Goal: Task Accomplishment & Management: Use online tool/utility

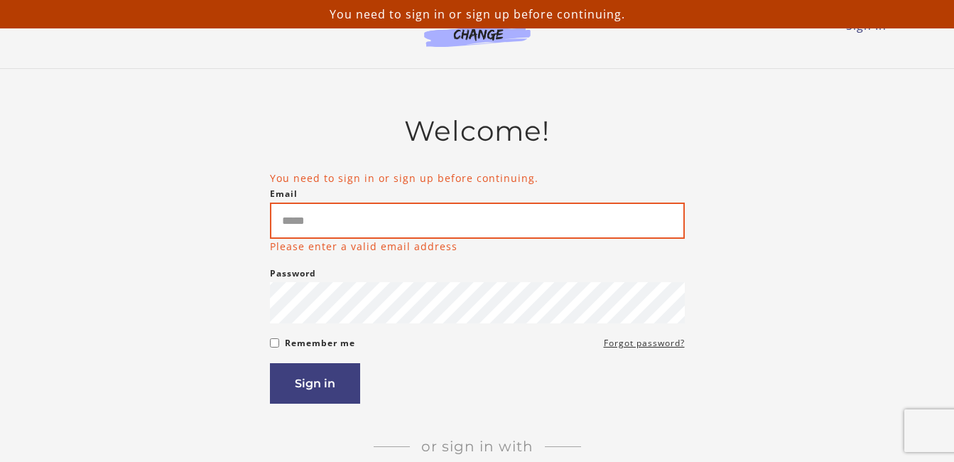
click at [297, 223] on input "Email" at bounding box center [477, 221] width 415 height 36
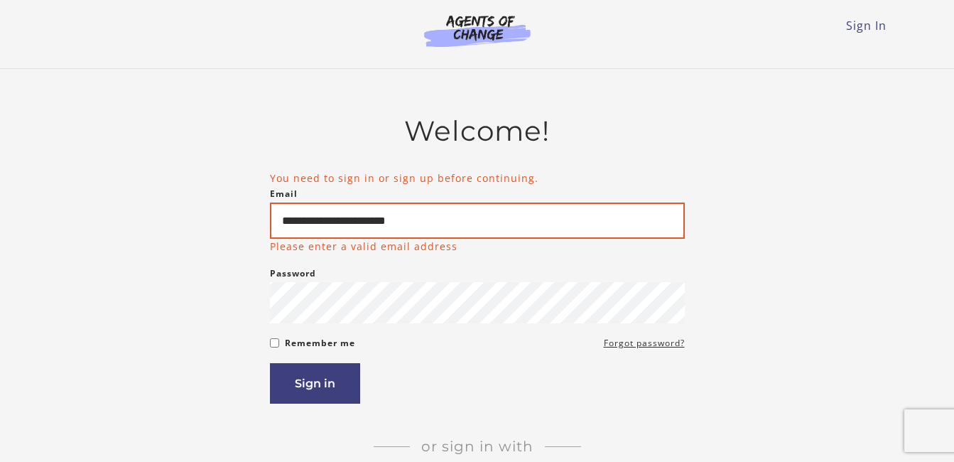
type input "**********"
click at [270, 363] on button "Sign in" at bounding box center [315, 383] width 90 height 41
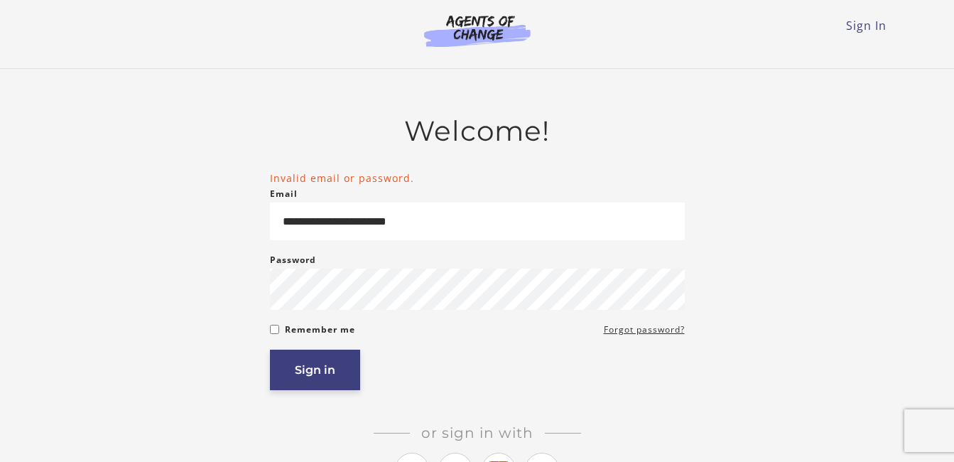
click at [327, 382] on button "Sign in" at bounding box center [315, 370] width 90 height 41
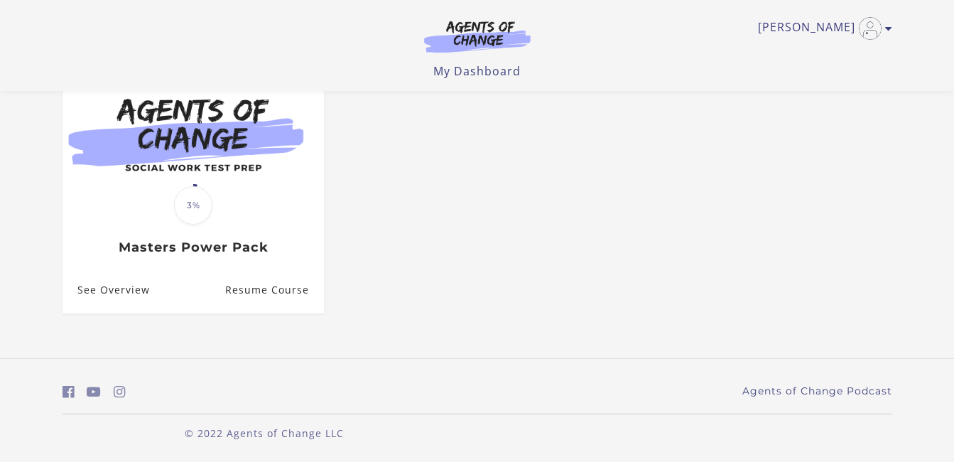
scroll to position [45, 0]
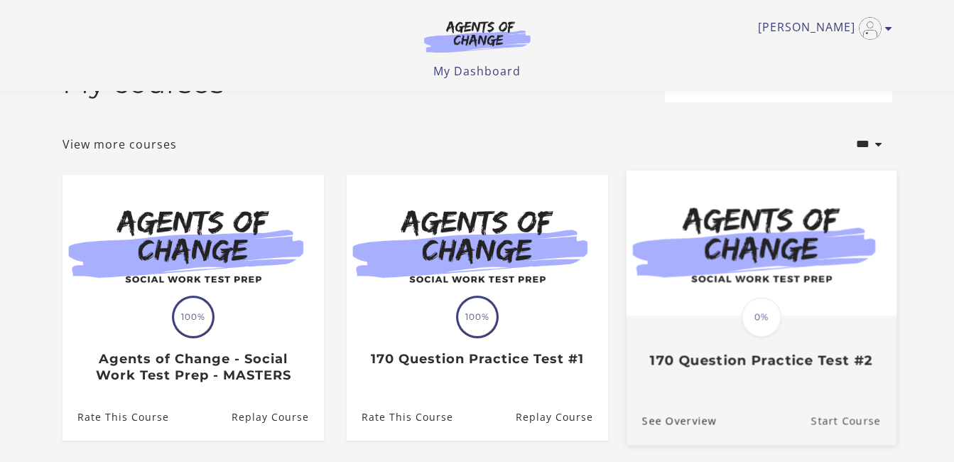
click at [829, 428] on link "Start Course" at bounding box center [853, 421] width 85 height 48
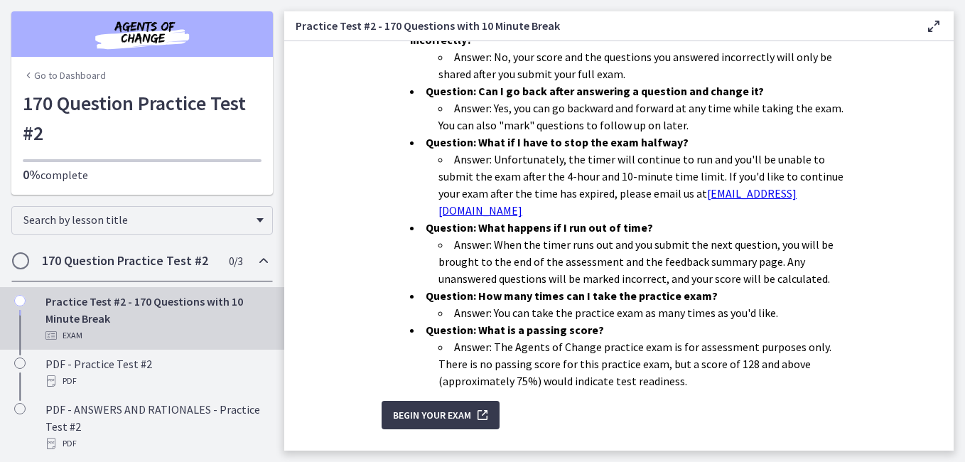
scroll to position [492, 0]
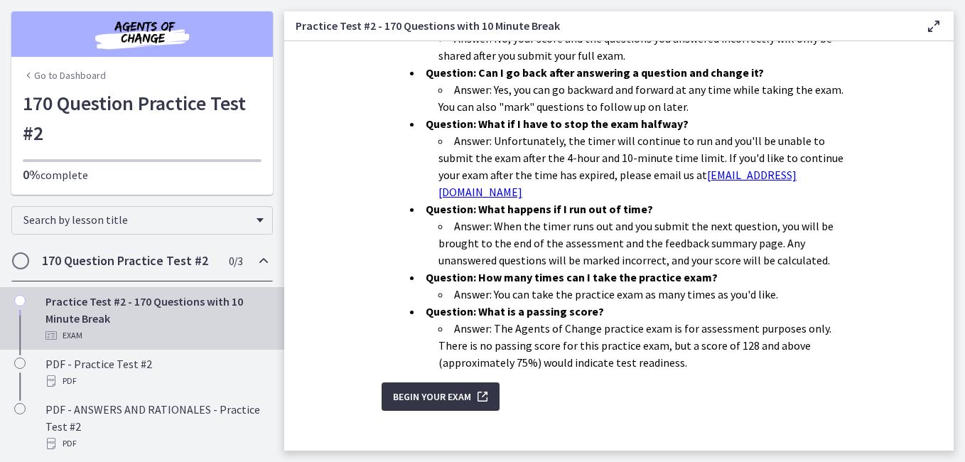
click at [403, 388] on span "Begin Your Exam" at bounding box center [432, 396] width 78 height 17
